Goal: Task Accomplishment & Management: Manage account settings

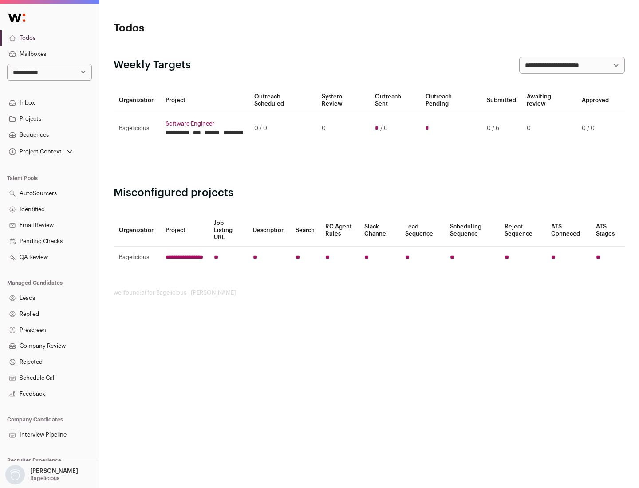
click at [49, 119] on link "Projects" at bounding box center [49, 119] width 99 height 16
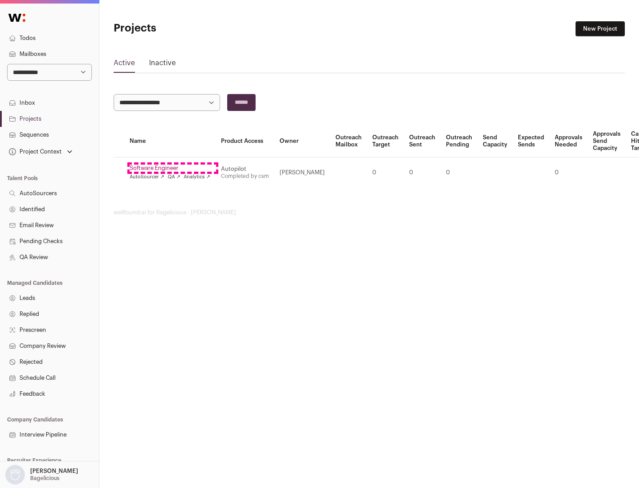
click at [173, 168] on link "Software Engineer" at bounding box center [170, 168] width 81 height 7
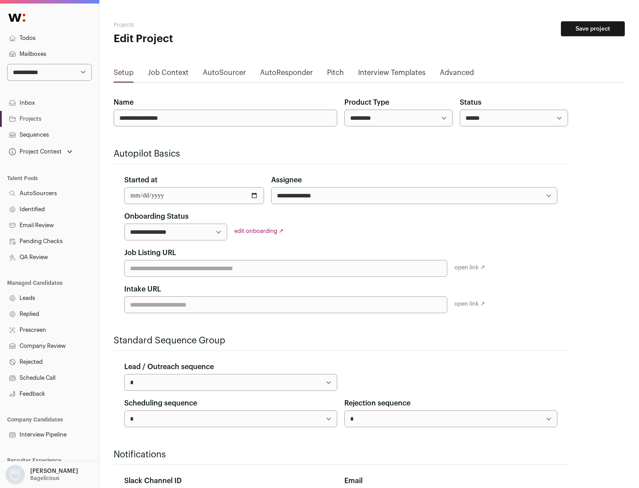
click at [593, 29] on button "Save project" at bounding box center [593, 28] width 64 height 15
